Goal: Task Accomplishment & Management: Use online tool/utility

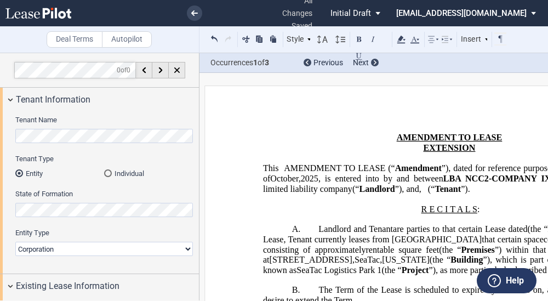
select select "landlord"
select select "number:3"
select select "number:5"
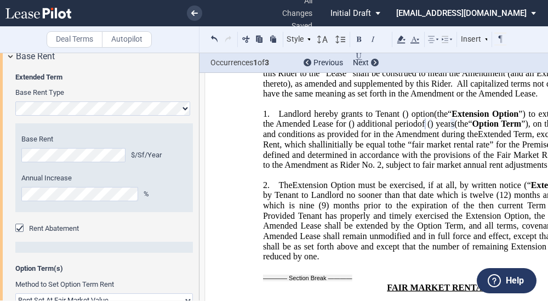
scroll to position [1142, 0]
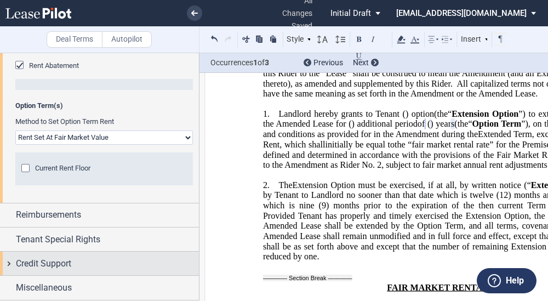
click at [59, 266] on span "Credit Support" at bounding box center [43, 263] width 55 height 13
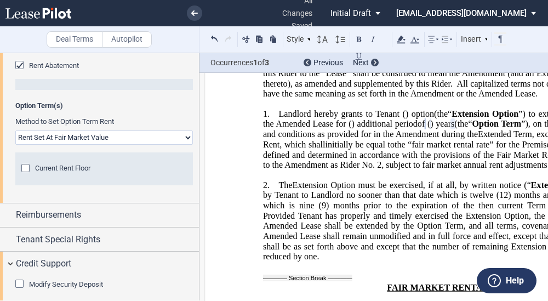
drag, startPoint x: 53, startPoint y: 203, endPoint x: 63, endPoint y: 234, distance: 32.7
click at [53, 280] on span "Modify Security Deposit" at bounding box center [66, 284] width 74 height 8
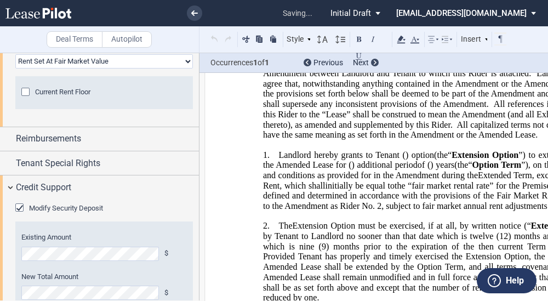
scroll to position [414, 0]
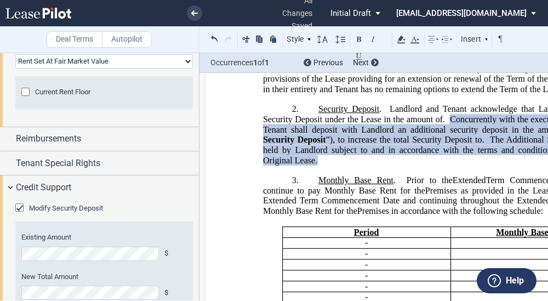
drag, startPoint x: 470, startPoint y: 220, endPoint x: 142, endPoint y: 245, distance: 328.9
click at [470, 195] on span "Premises as provided in the Lease." at bounding box center [490, 190] width 130 height 10
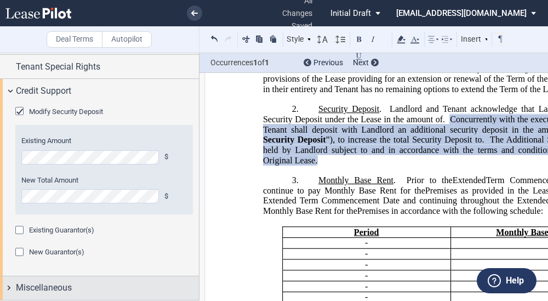
click at [38, 283] on span "Miscellaneous" at bounding box center [44, 287] width 56 height 13
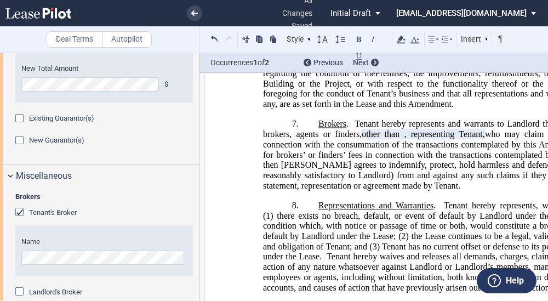
scroll to position [1442, 0]
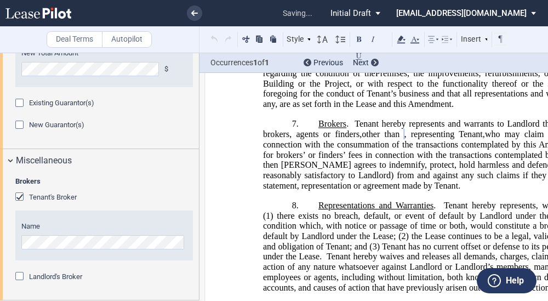
click at [195, 243] on div "Brokers Tenant's Broker Name Landlord's Broker Name" at bounding box center [99, 235] width 199 height 127
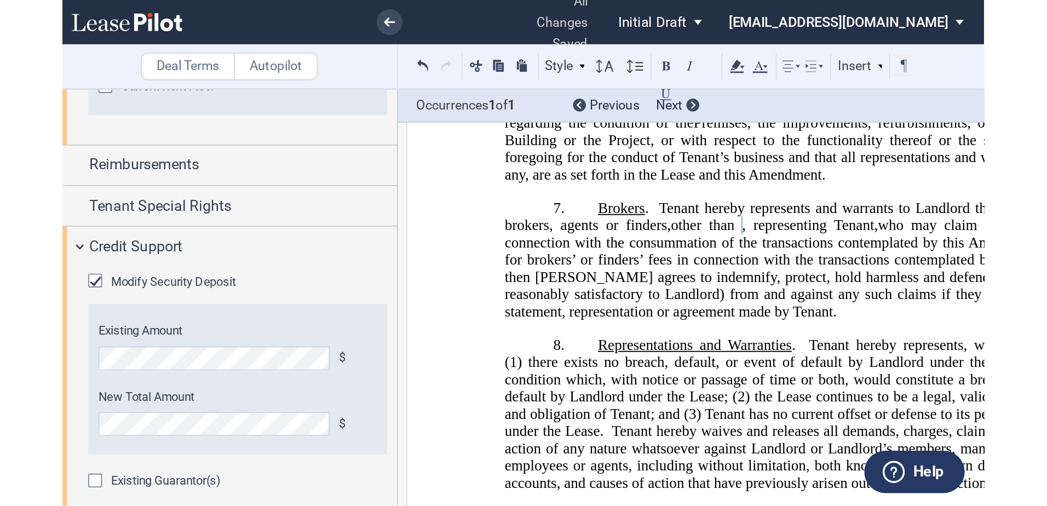
scroll to position [1223, 0]
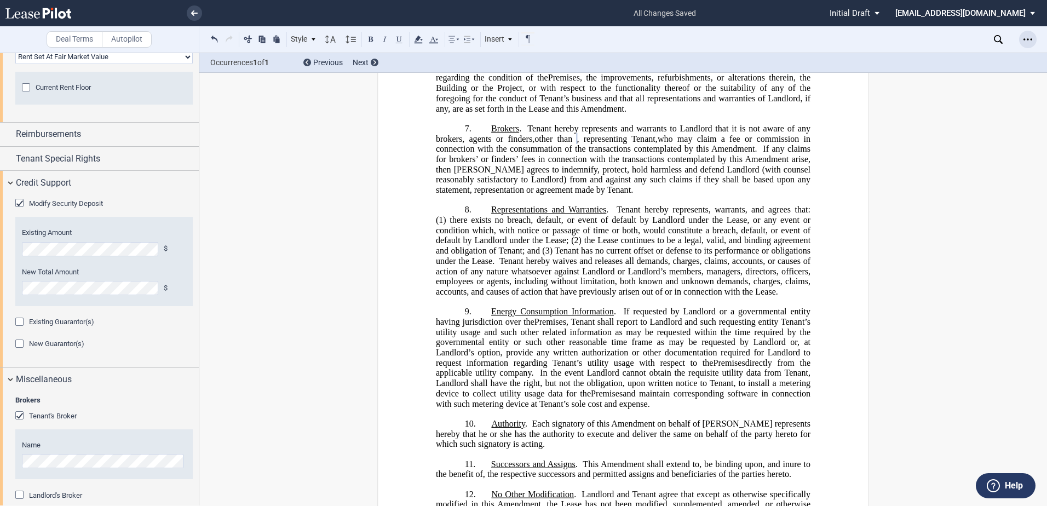
click at [547, 41] on icon "Open Lease options menu" at bounding box center [1027, 39] width 9 height 9
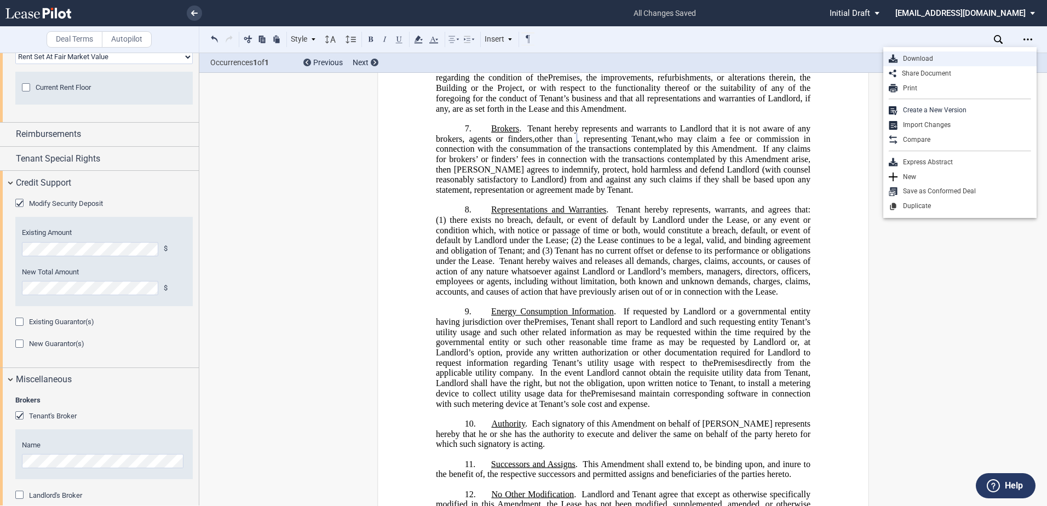
click at [547, 60] on div "Download" at bounding box center [964, 58] width 134 height 9
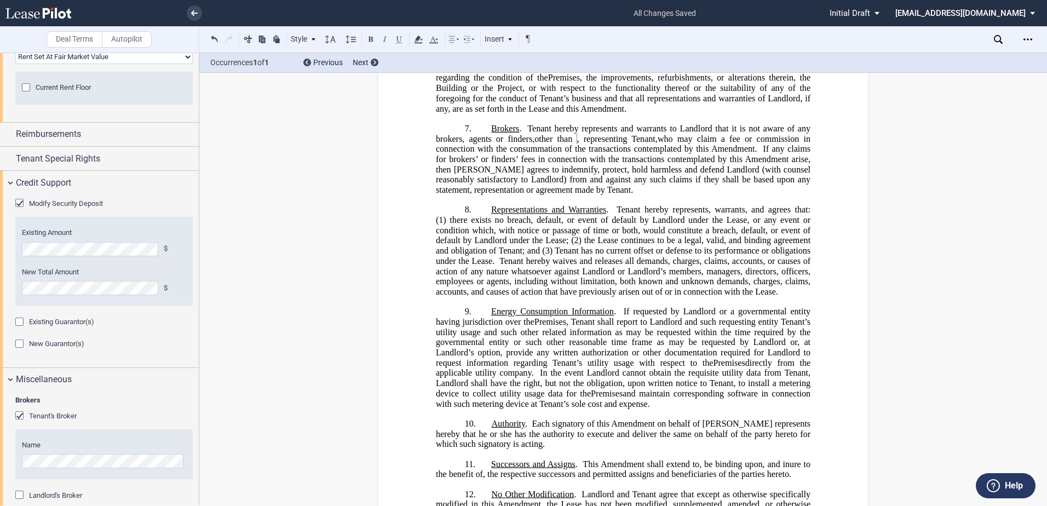
click at [200, 20] on li at bounding box center [157, 13] width 90 height 26
click at [195, 10] on link at bounding box center [194, 12] width 15 height 15
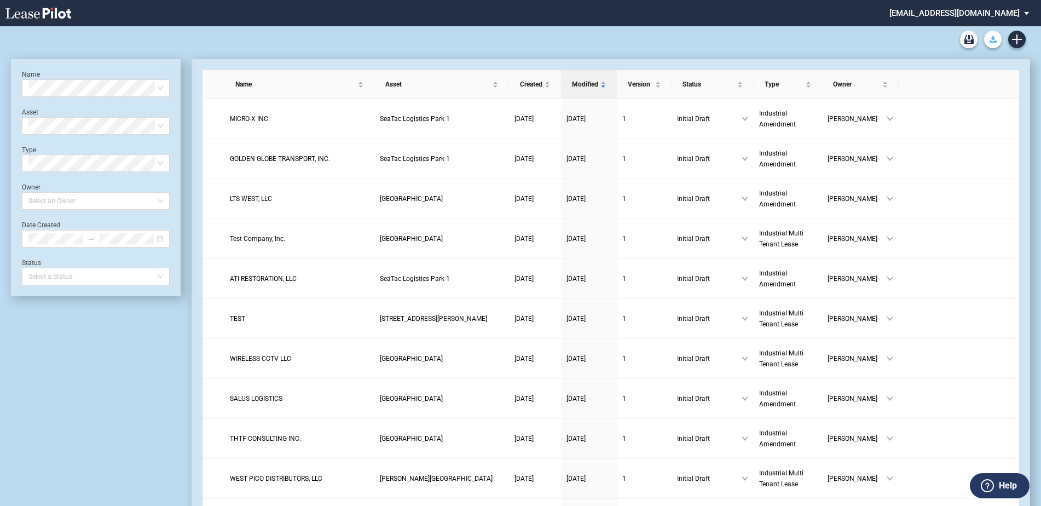
click at [998, 37] on button "Download Blank Form" at bounding box center [993, 40] width 18 height 18
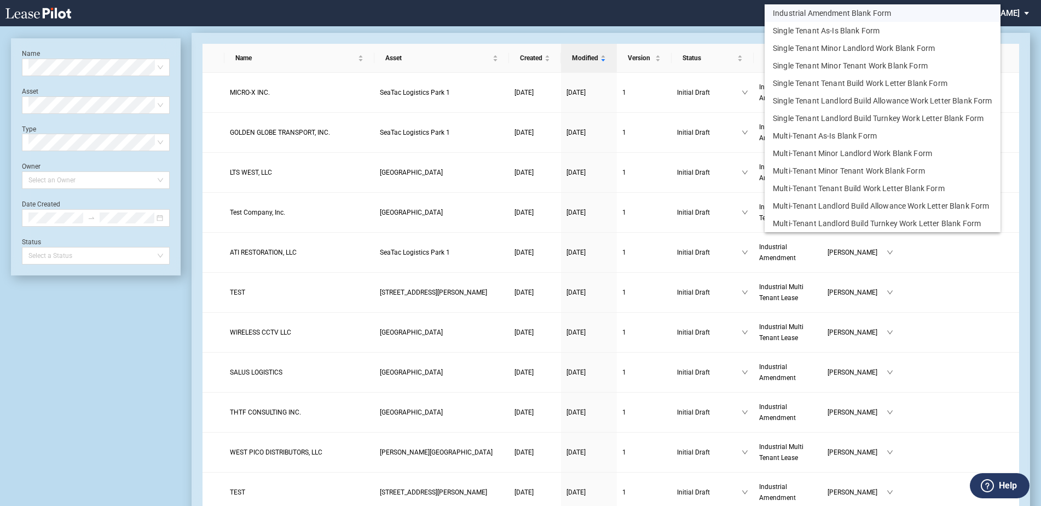
click at [837, 12] on button "Industrial Amendment Blank Form" at bounding box center [883, 13] width 236 height 18
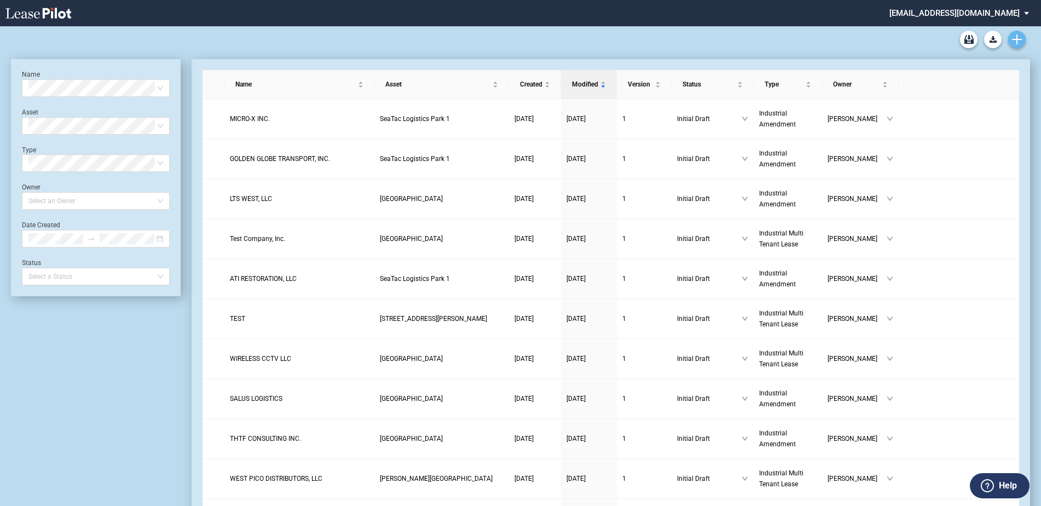
click at [1019, 40] on use "Create new document" at bounding box center [1017, 39] width 10 height 10
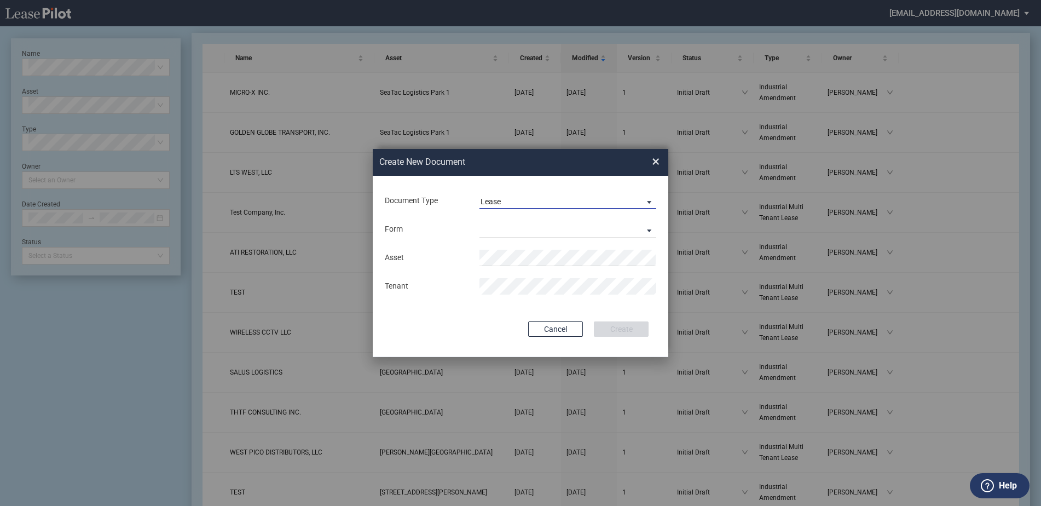
click at [514, 204] on span "Lease" at bounding box center [559, 202] width 157 height 11
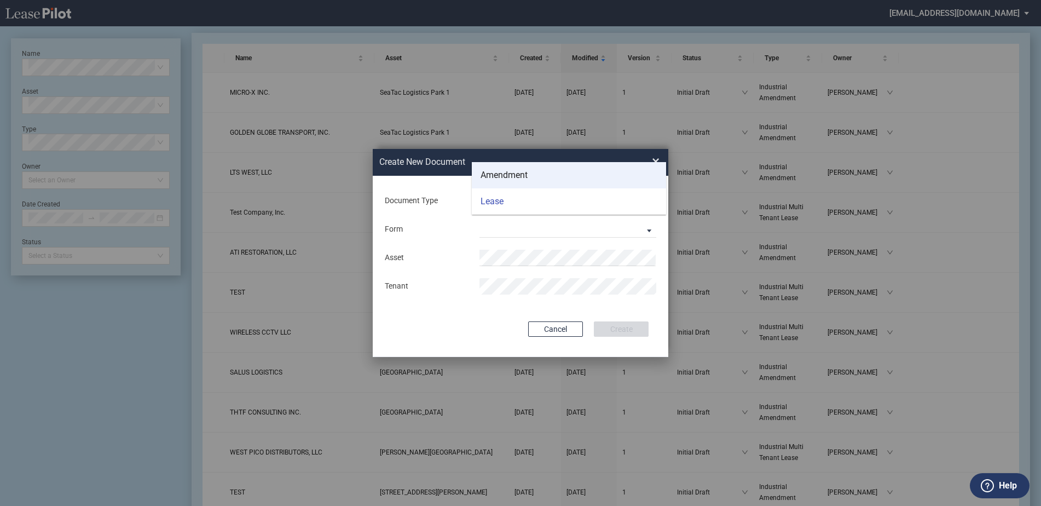
click at [510, 174] on div "Amendment" at bounding box center [504, 175] width 47 height 12
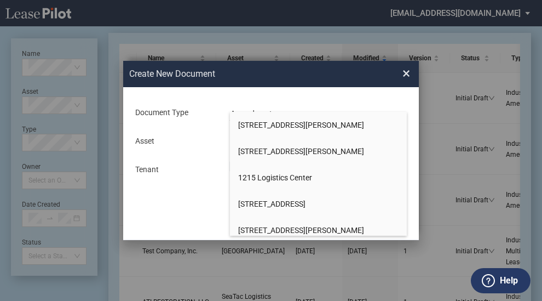
click at [154, 157] on div "Asset Tenant" at bounding box center [271, 154] width 274 height 57
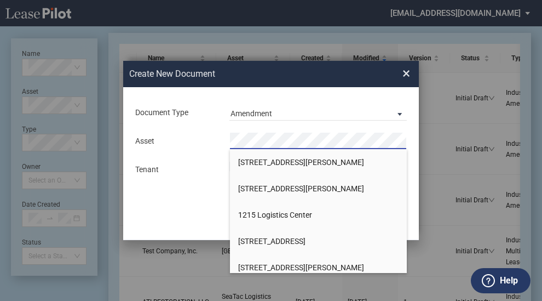
click at [404, 76] on span "×" at bounding box center [406, 74] width 8 height 18
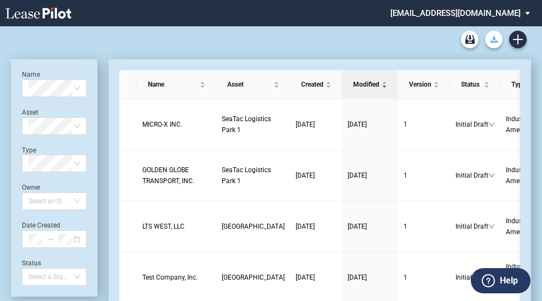
click at [493, 38] on use "Download Blank Form" at bounding box center [494, 39] width 7 height 7
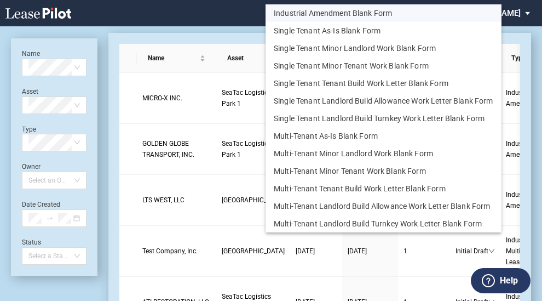
click at [358, 9] on button "Industrial Amendment Blank Form" at bounding box center [384, 13] width 236 height 18
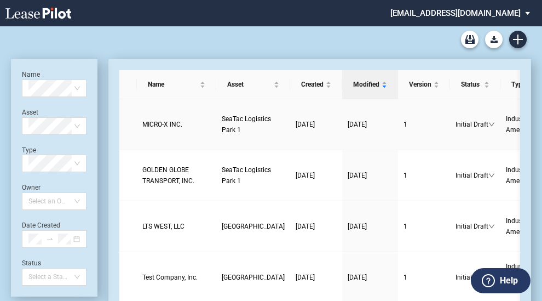
click at [171, 122] on span "MICRO-X INC." at bounding box center [162, 124] width 40 height 8
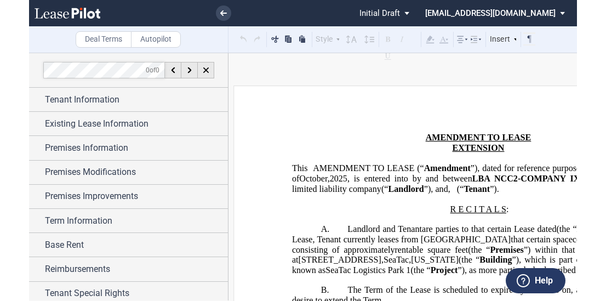
scroll to position [548, 0]
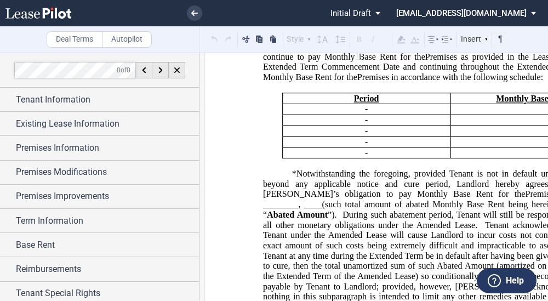
drag, startPoint x: 365, startPoint y: 290, endPoint x: 547, endPoint y: 14, distance: 330.9
click at [366, 290] on span "Tenant acknowledges that any default by Tenant under the Amended Lease will cau…" at bounding box center [451, 265] width 377 height 91
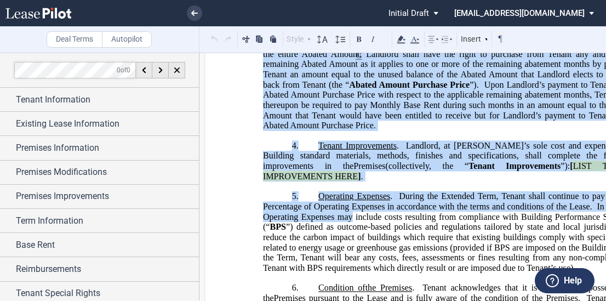
scroll to position [821, 0]
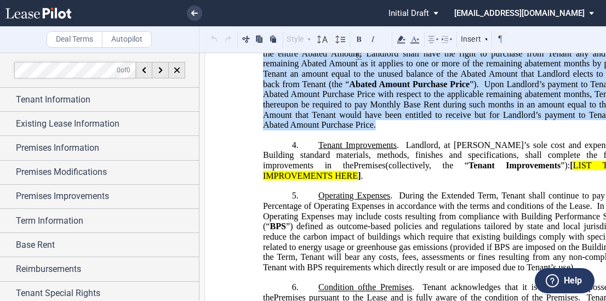
drag, startPoint x: 336, startPoint y: 213, endPoint x: 514, endPoint y: 143, distance: 190.7
click at [514, 130] on p "*Notwithstanding the foregoing, provided Tenant is not in default under the Ame…" at bounding box center [450, 12] width 375 height 235
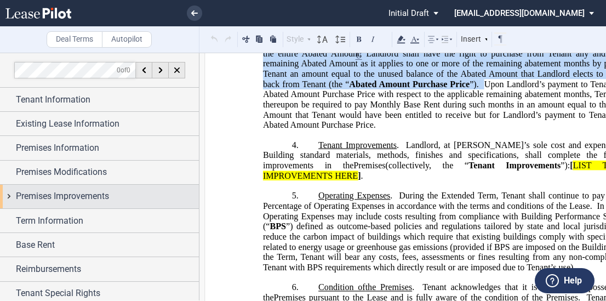
scroll to position [54, 0]
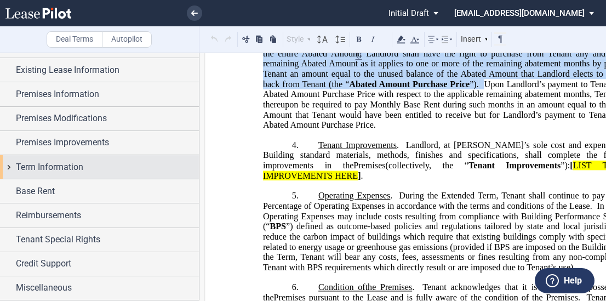
click at [49, 171] on span "Term Information" at bounding box center [49, 166] width 67 height 13
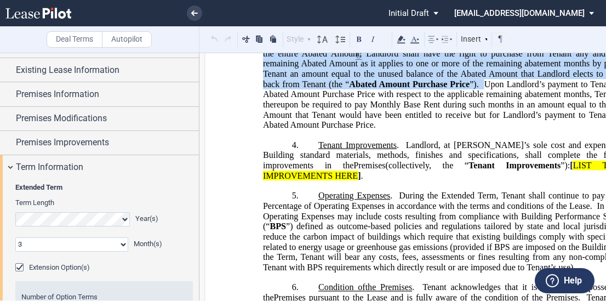
click at [21, 263] on div "Extension Option(s)" at bounding box center [20, 268] width 11 height 11
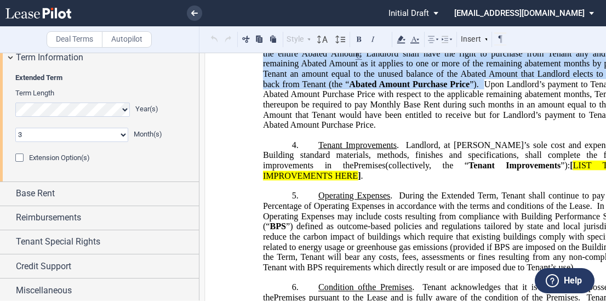
click at [21, 156] on div "Extension Option(s)" at bounding box center [20, 158] width 11 height 11
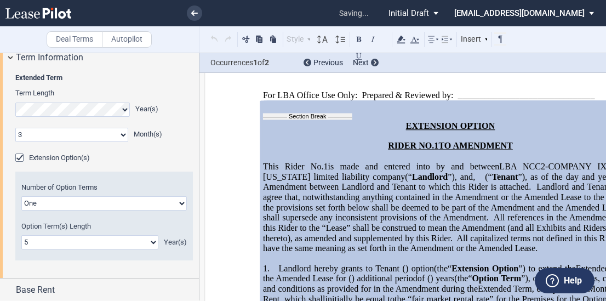
click at [37, 201] on select "One Two" at bounding box center [103, 203] width 165 height 14
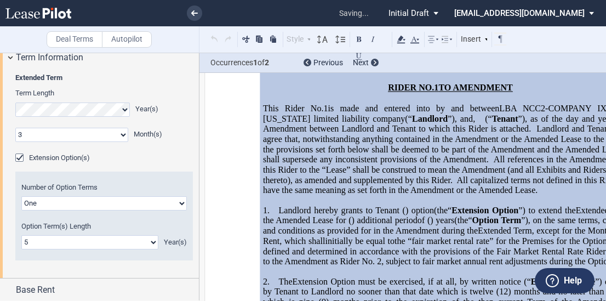
click at [38, 201] on select "One Two" at bounding box center [103, 203] width 165 height 14
click at [39, 202] on select "One Two" at bounding box center [103, 203] width 165 height 14
select select "2"
click at [21, 196] on select "One Two" at bounding box center [103, 203] width 165 height 14
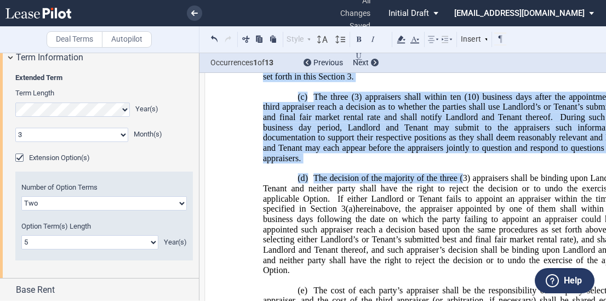
scroll to position [3388, 0]
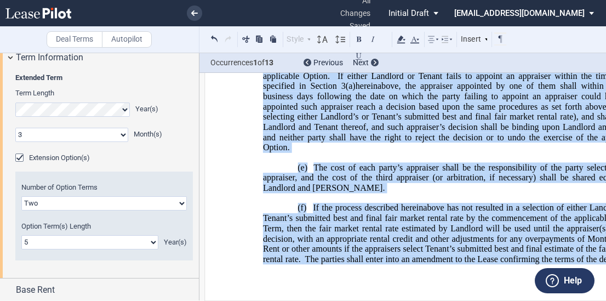
drag, startPoint x: 404, startPoint y: 134, endPoint x: 652, endPoint y: 294, distance: 295.4
click at [547, 294] on html ".bocls-1{fill:#26354a;fill-rule:evenodd} Loading... × all changes saved Pending…" at bounding box center [303, 150] width 606 height 301
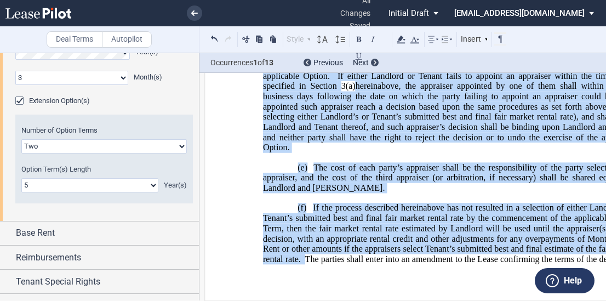
scroll to position [262, 0]
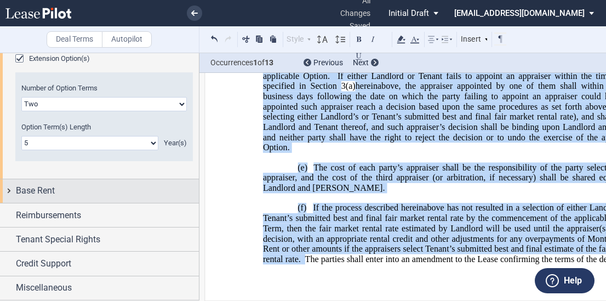
click at [50, 197] on span "Base Rent" at bounding box center [35, 190] width 39 height 13
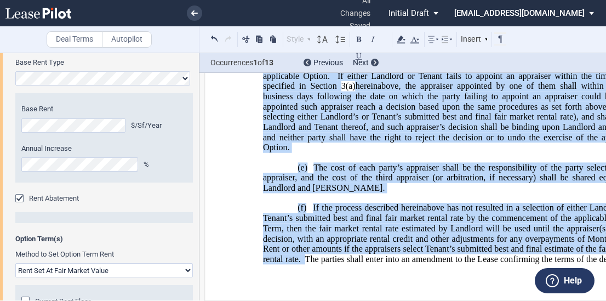
scroll to position [536, 0]
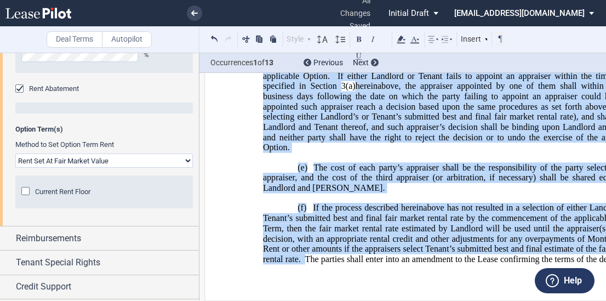
click at [60, 191] on span "Current Rent Floor" at bounding box center [62, 191] width 55 height 8
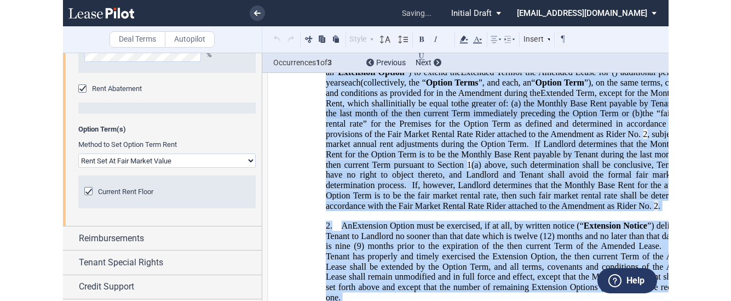
scroll to position [2320, 0]
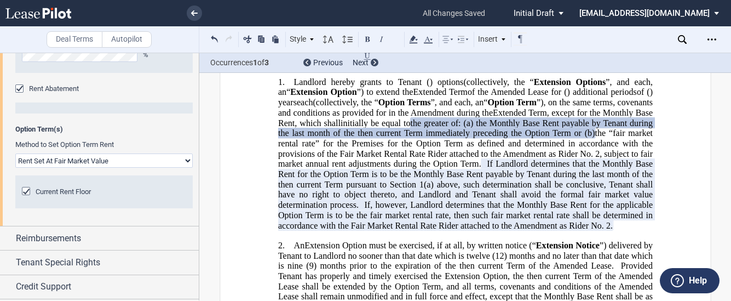
click at [494, 137] on span "the Monthly Base Rent payable by Tenant during the last month of the then curre…" at bounding box center [466, 128] width 377 height 20
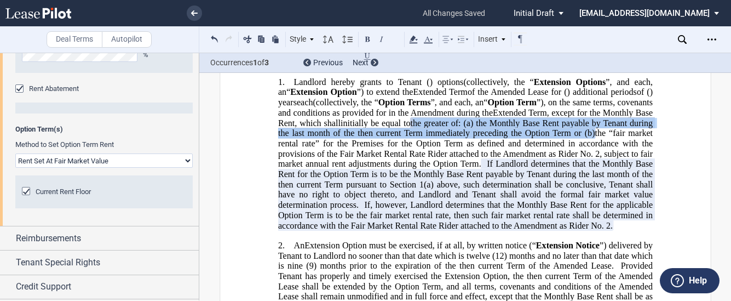
drag, startPoint x: 519, startPoint y: 142, endPoint x: 317, endPoint y: 166, distance: 202.9
click at [317, 166] on span "initially be equal to the greater of: (a) the Monthly Base Rent payable by Tena…" at bounding box center [466, 174] width 377 height 112
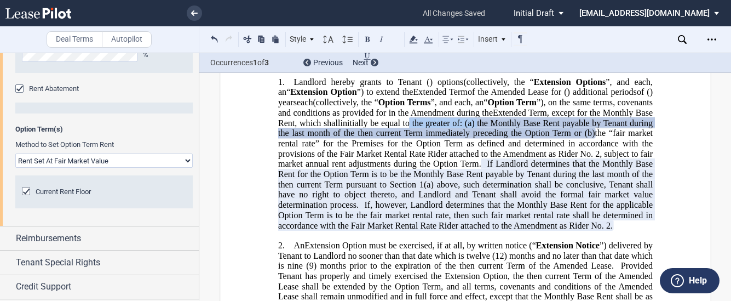
click at [547, 158] on span "the “fair market rental rate” for the Premises for the Option Term as defined a…" at bounding box center [466, 143] width 377 height 30
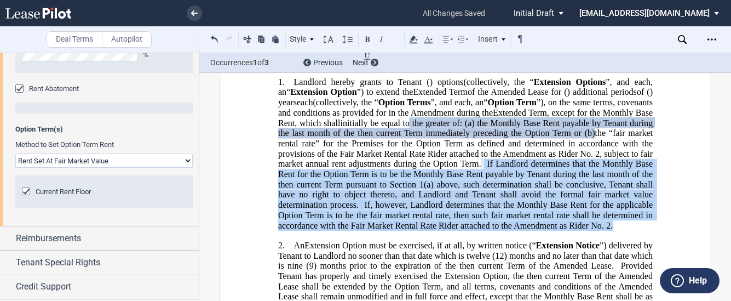
drag, startPoint x: 604, startPoint y: 183, endPoint x: 318, endPoint y: 256, distance: 294.9
click at [318, 230] on span "If Landlord determines that the Monthly Base Rent for the Option Term is to be …" at bounding box center [466, 194] width 377 height 71
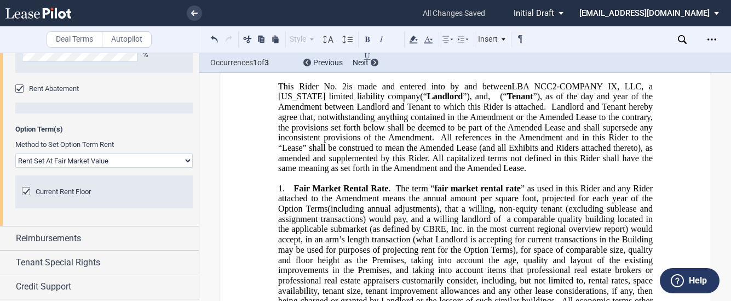
scroll to position [2813, 0]
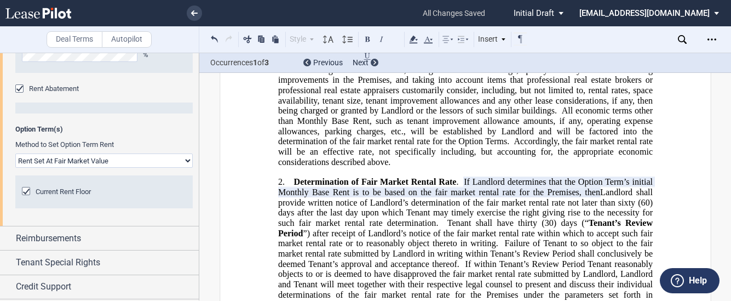
click at [501, 167] on p "1. Fair Market Rental Rate . The term “ fair market rental rate ” as used in th…" at bounding box center [465, 80] width 375 height 174
drag, startPoint x: 460, startPoint y: 222, endPoint x: 596, endPoint y: 235, distance: 137.0
click at [547, 235] on p "2. Determination of Fair Market Rental Rate . If Landlord determines that the O…" at bounding box center [465, 289] width 375 height 225
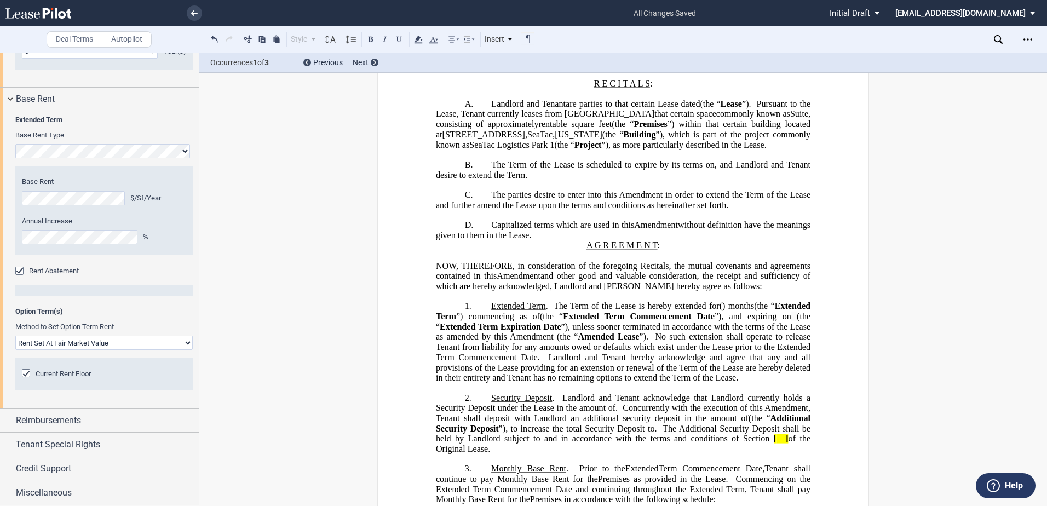
scroll to position [25, 0]
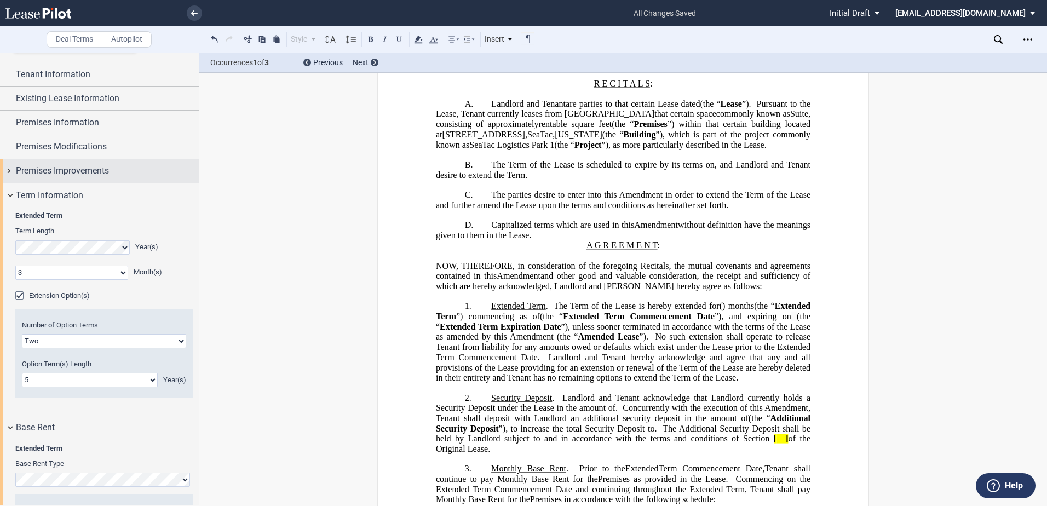
click at [66, 165] on span "Premises Improvements" at bounding box center [62, 170] width 93 height 13
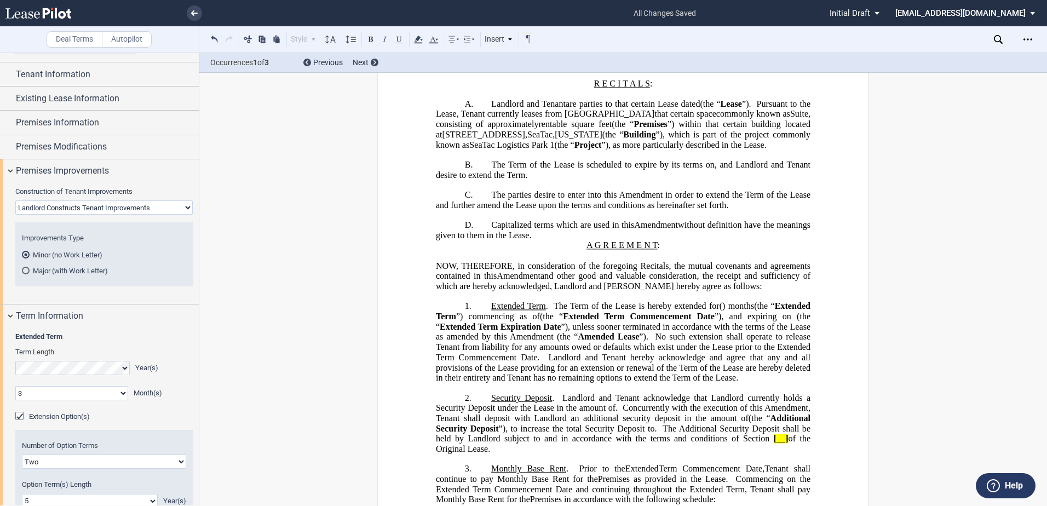
click at [44, 269] on md-radio-button "Major (with Work Letter)" at bounding box center [104, 271] width 164 height 10
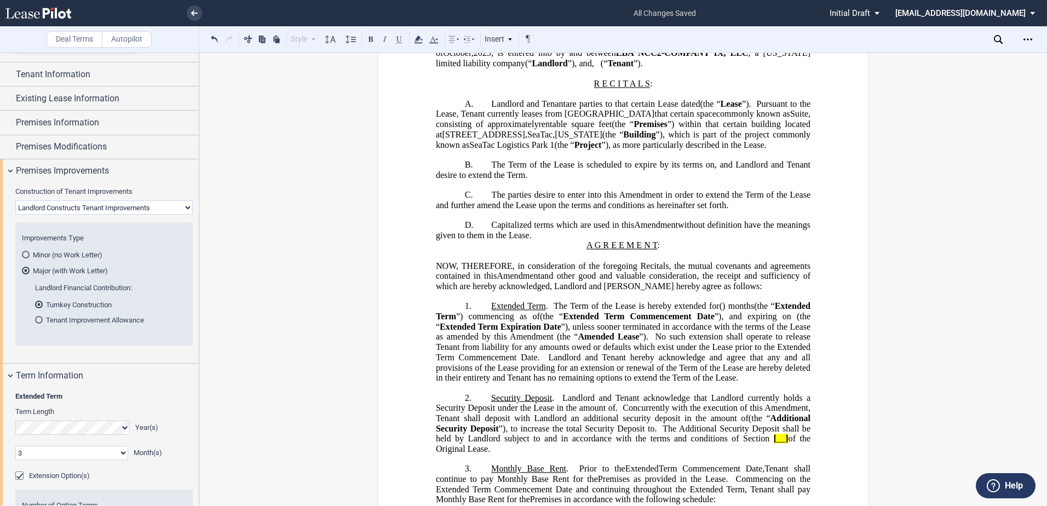
click at [47, 254] on md-radio-button "Minor (no Work Letter)" at bounding box center [104, 255] width 164 height 10
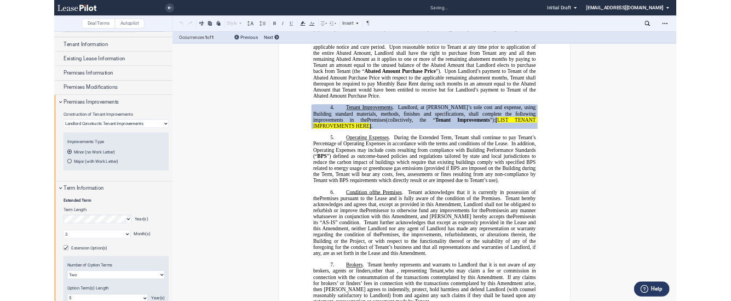
scroll to position [756, 0]
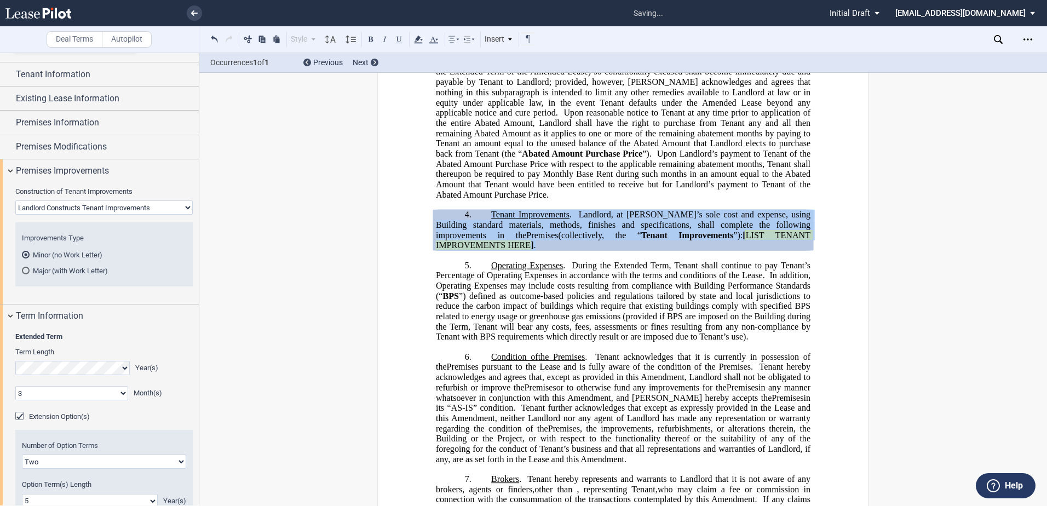
drag, startPoint x: 802, startPoint y: 256, endPoint x: 480, endPoint y: 237, distance: 322.5
click at [480, 237] on p "4. Tenant Improvements . Landlord, at Landlord’s sole cost and expense, using B…" at bounding box center [623, 230] width 375 height 41
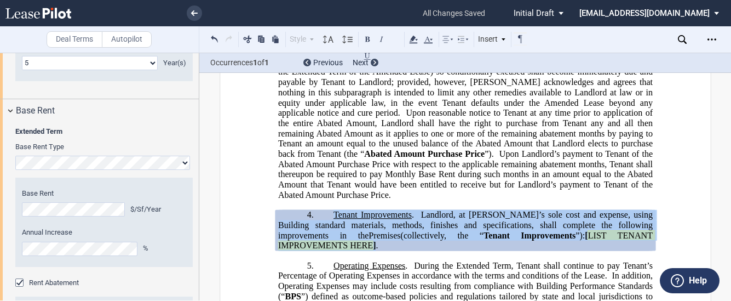
scroll to position [680, 0]
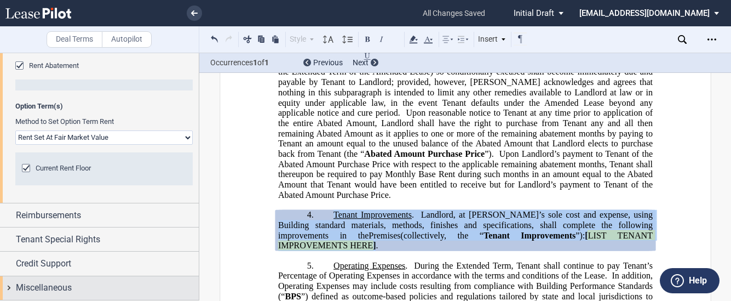
click at [62, 284] on span "Miscellaneous" at bounding box center [44, 287] width 56 height 13
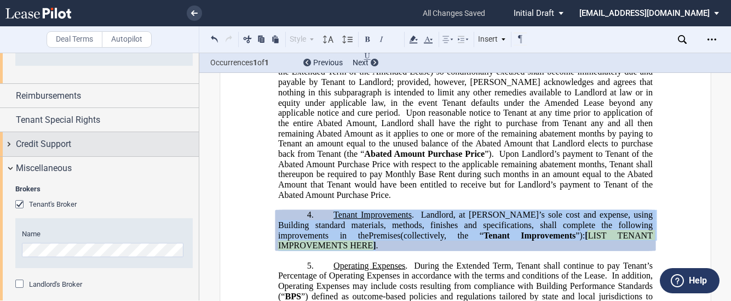
scroll to position [807, 0]
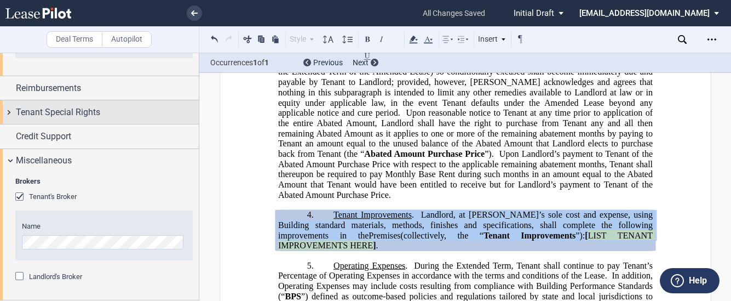
click at [73, 114] on span "Tenant Special Rights" at bounding box center [58, 112] width 84 height 13
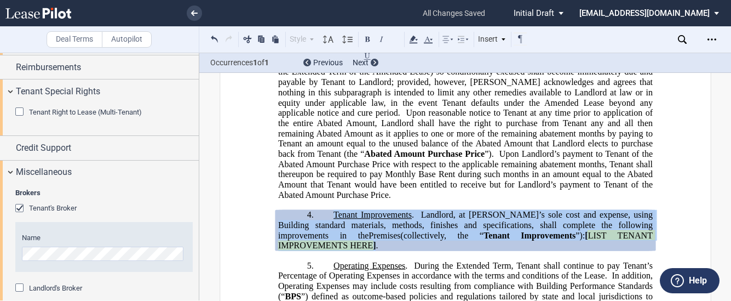
scroll to position [839, 0]
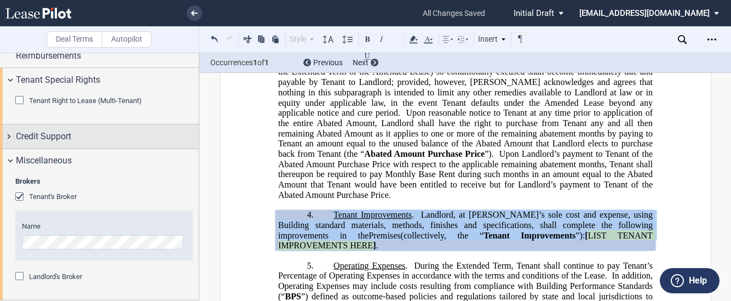
click at [74, 133] on div "Credit Support" at bounding box center [107, 136] width 183 height 13
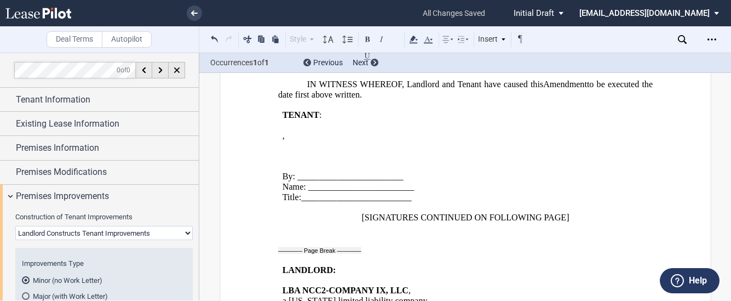
scroll to position [1687, 0]
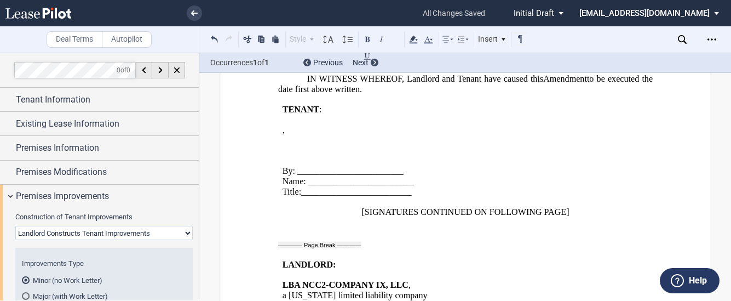
drag, startPoint x: 280, startPoint y: 130, endPoint x: 284, endPoint y: 106, distance: 24.4
click at [282, 125] on p "﻿" at bounding box center [398, 120] width 232 height 10
